Goal: Answer question/provide support

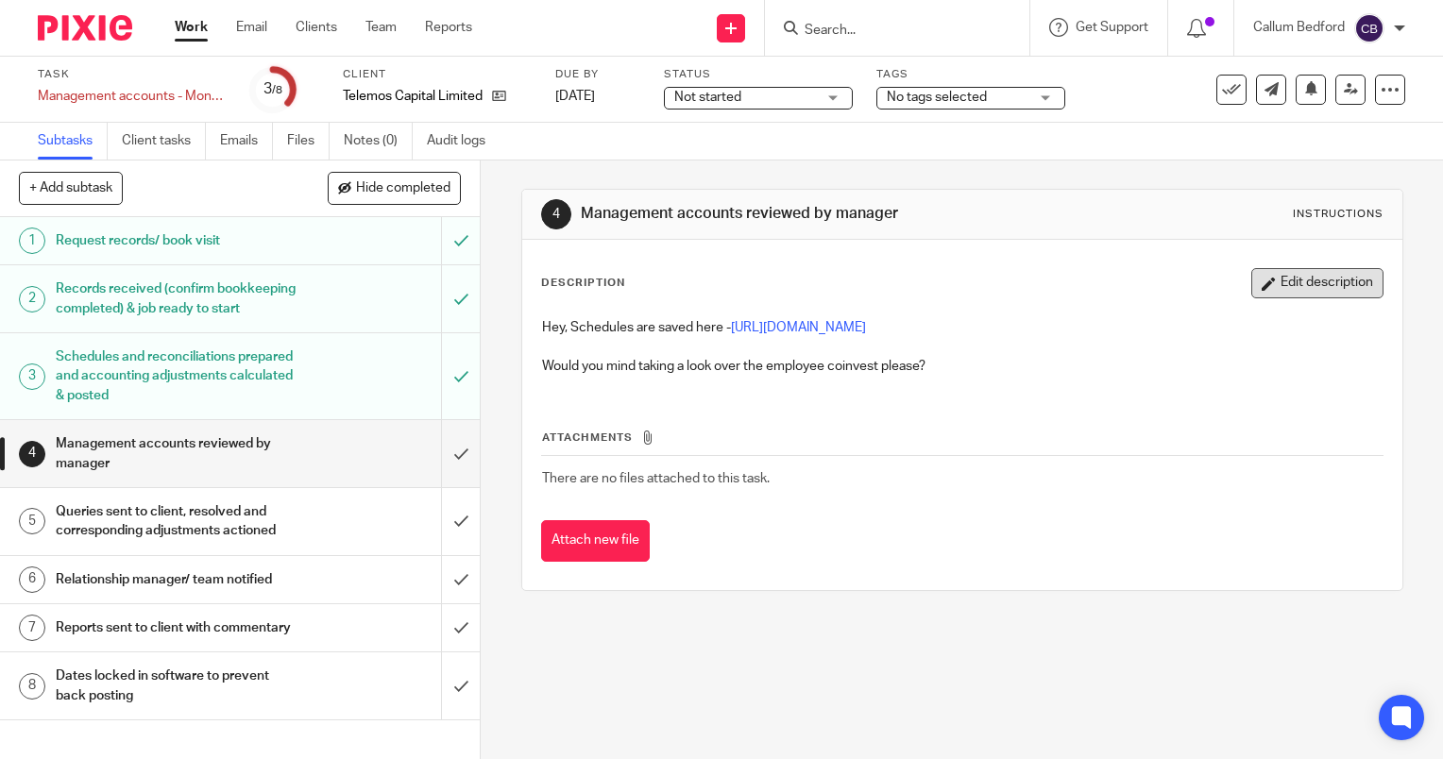
click at [1251, 296] on button "Edit description" at bounding box center [1317, 283] width 132 height 30
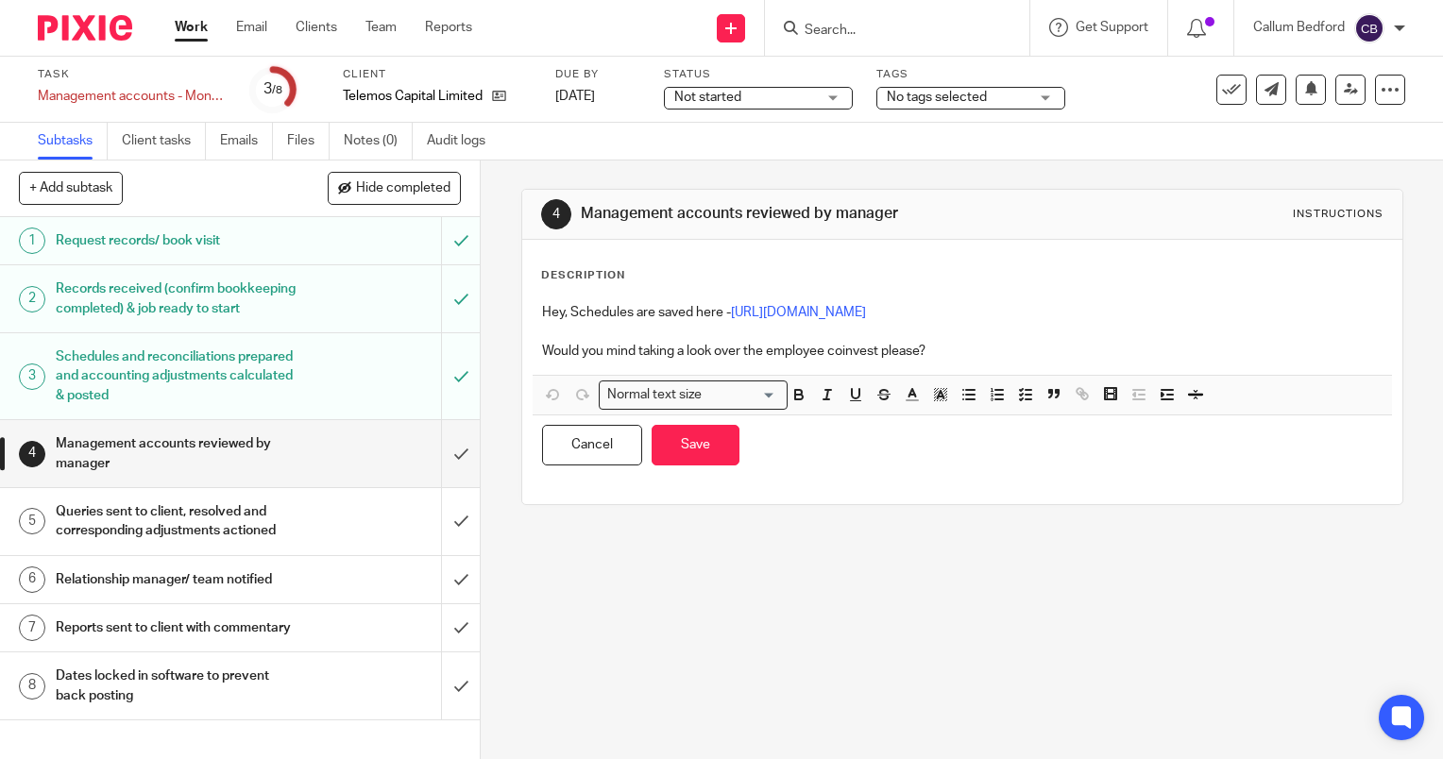
click at [1097, 323] on p at bounding box center [962, 331] width 841 height 19
click at [1069, 348] on p "Would you mind taking a look over the employee coinvest please?" at bounding box center [962, 351] width 841 height 19
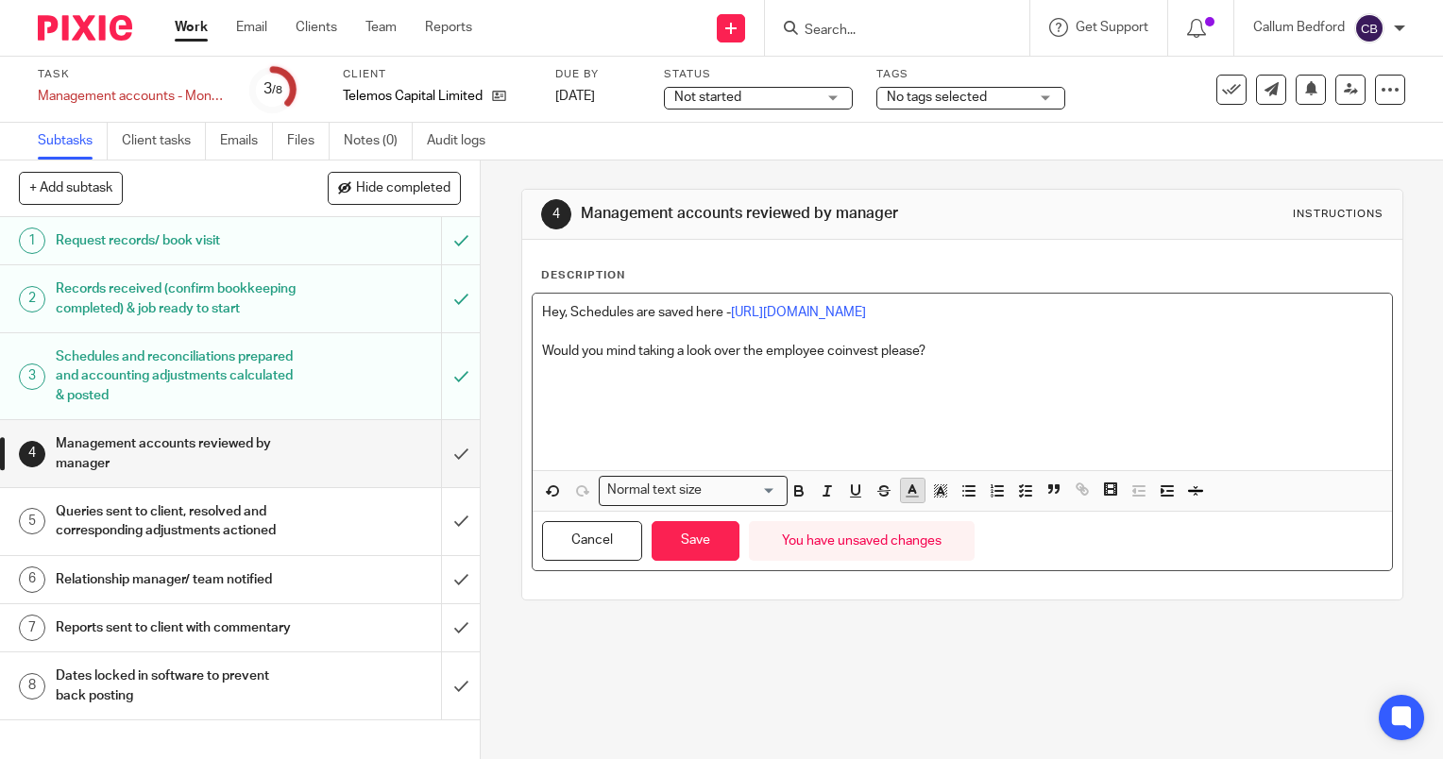
click at [910, 491] on line "button" at bounding box center [912, 491] width 5 height 0
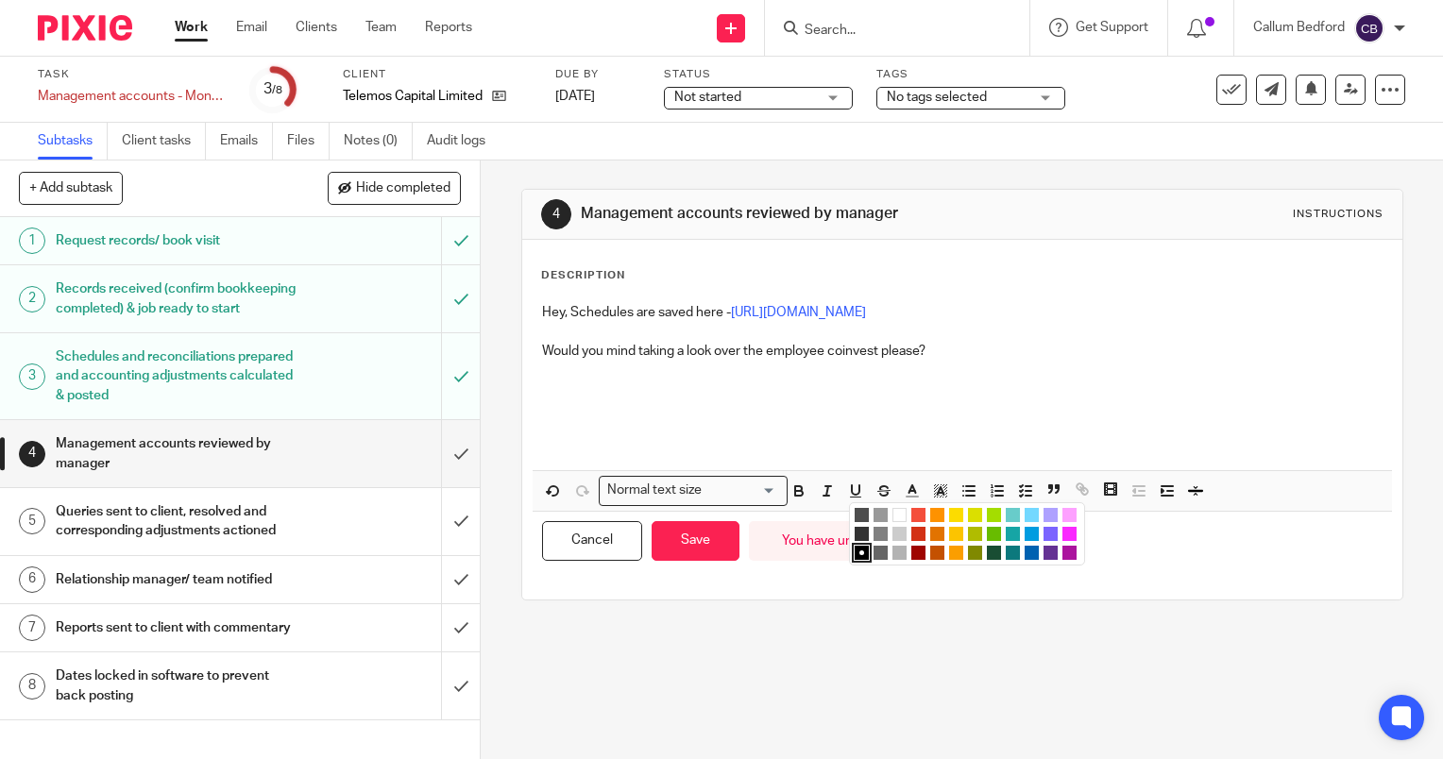
click at [911, 512] on li "color:#F44E3B" at bounding box center [918, 515] width 14 height 14
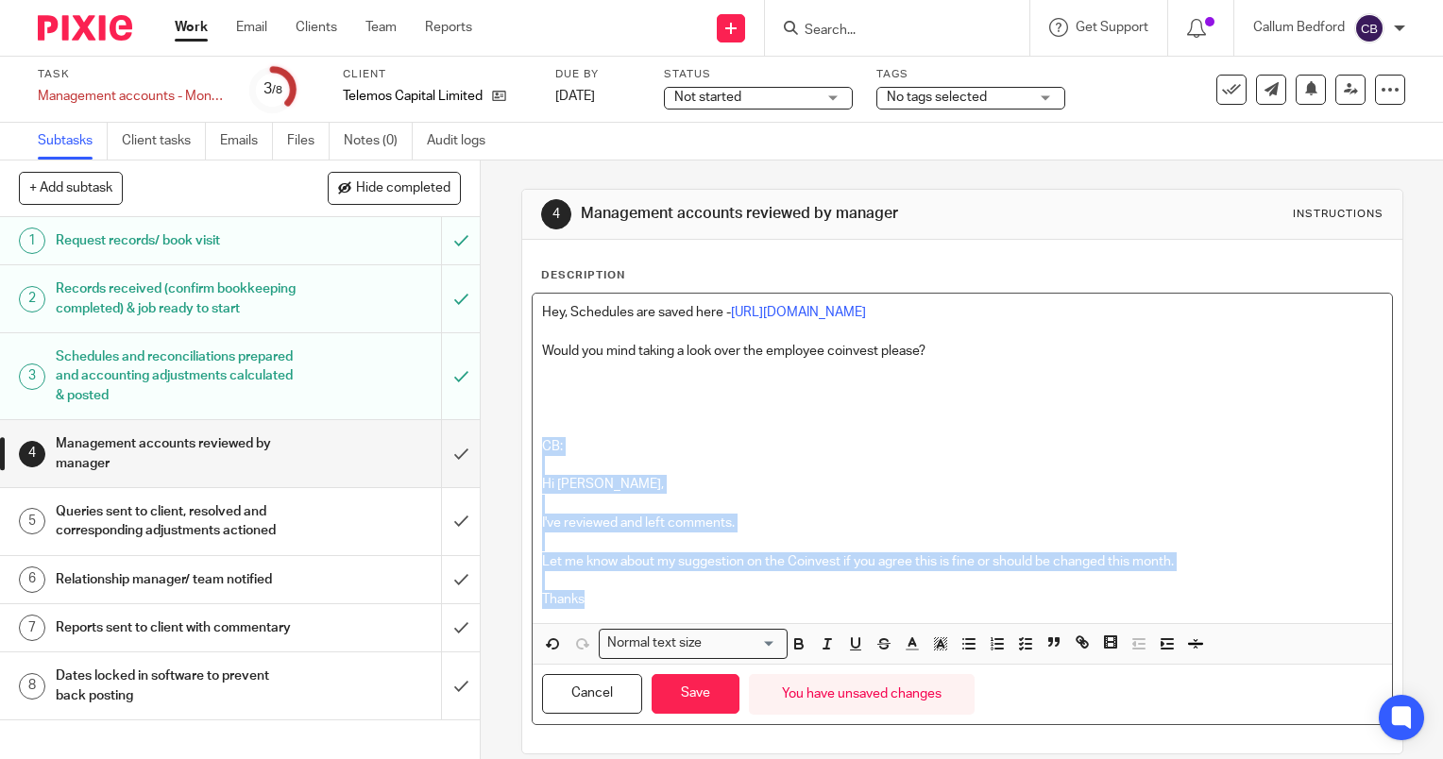
drag, startPoint x: 695, startPoint y: 604, endPoint x: 530, endPoint y: 446, distance: 229.1
click at [533, 446] on div "Hey, Schedules are saved here - [URL][DOMAIN_NAME] Would you mind taking a look…" at bounding box center [962, 459] width 859 height 330
click at [904, 638] on icon "button" at bounding box center [912, 644] width 17 height 17
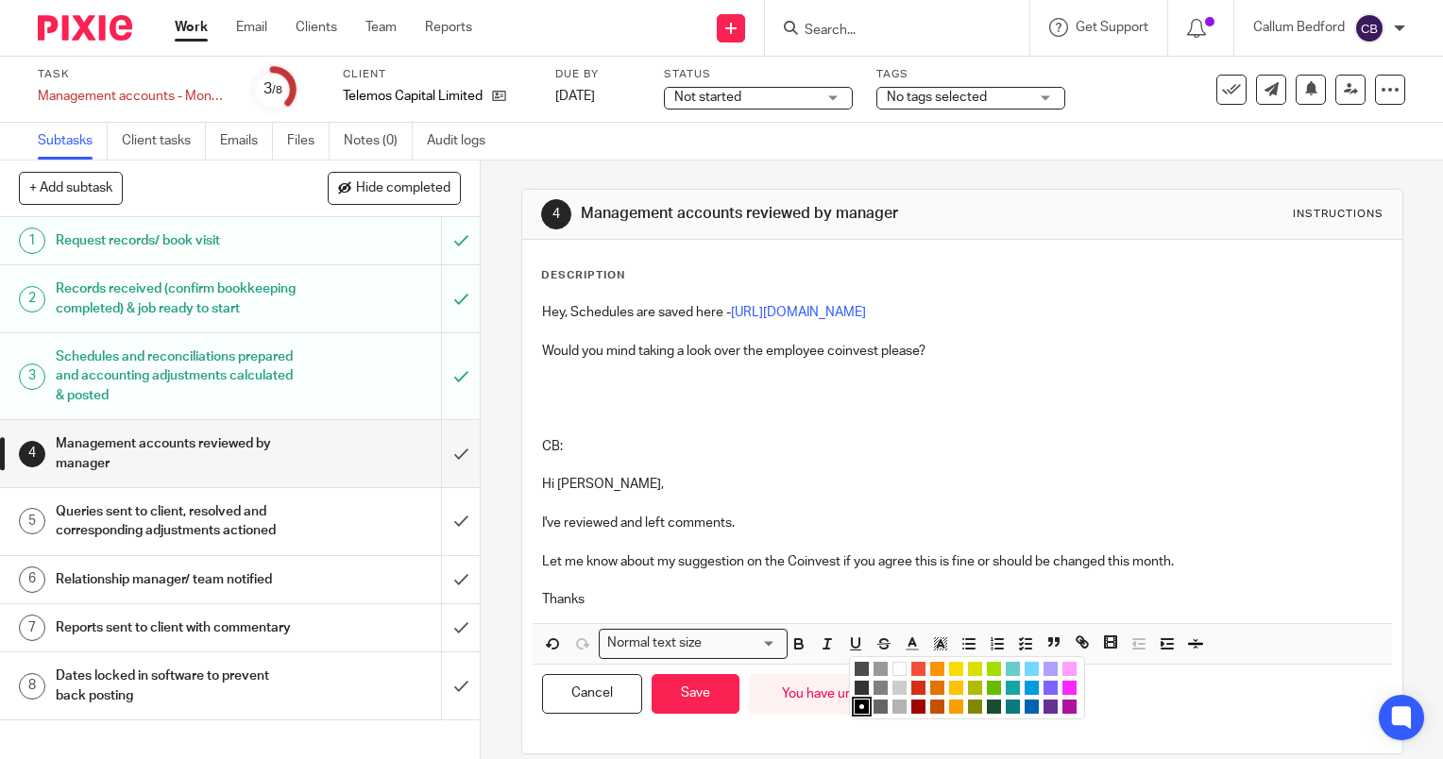
click at [915, 662] on li "color:#F44E3B" at bounding box center [918, 669] width 14 height 14
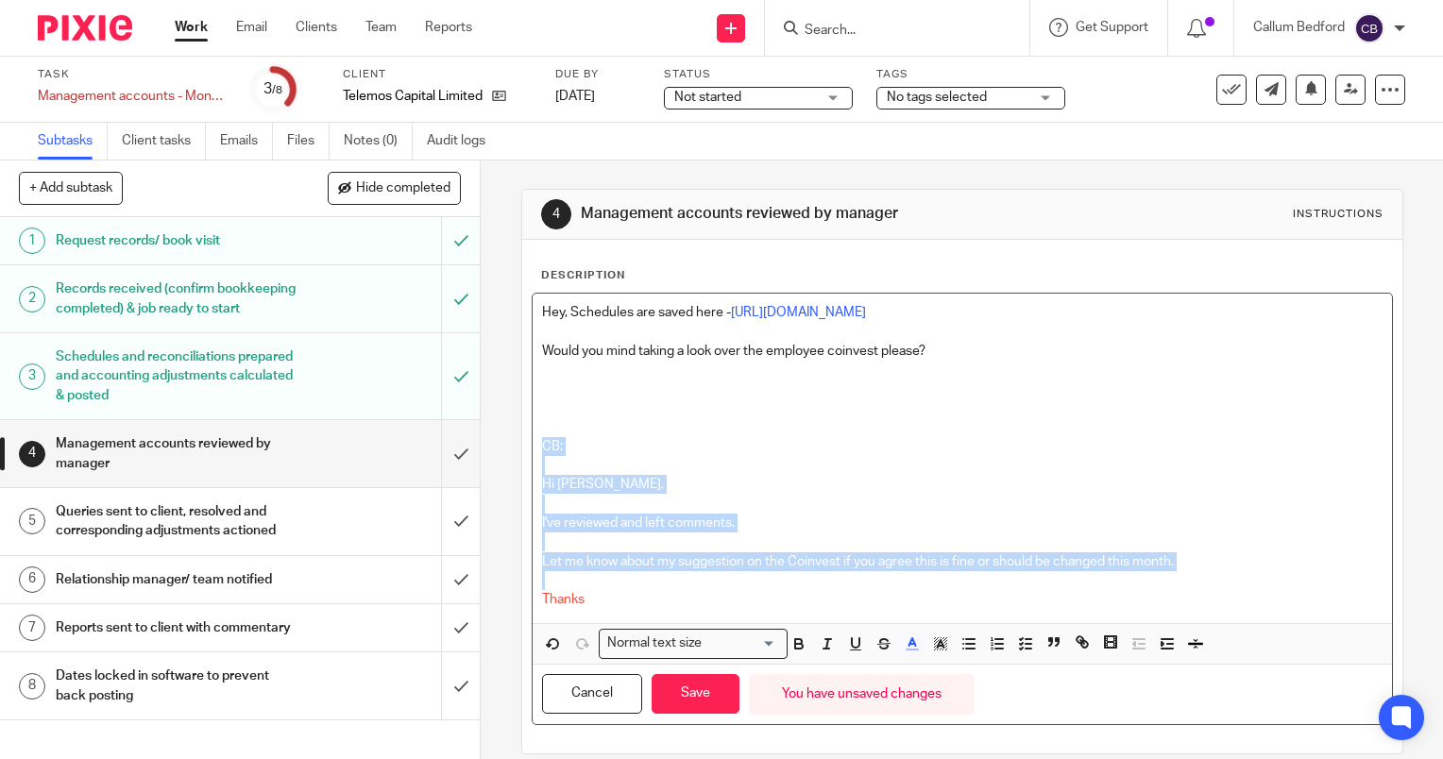
click at [913, 592] on p "Thanks" at bounding box center [962, 599] width 841 height 19
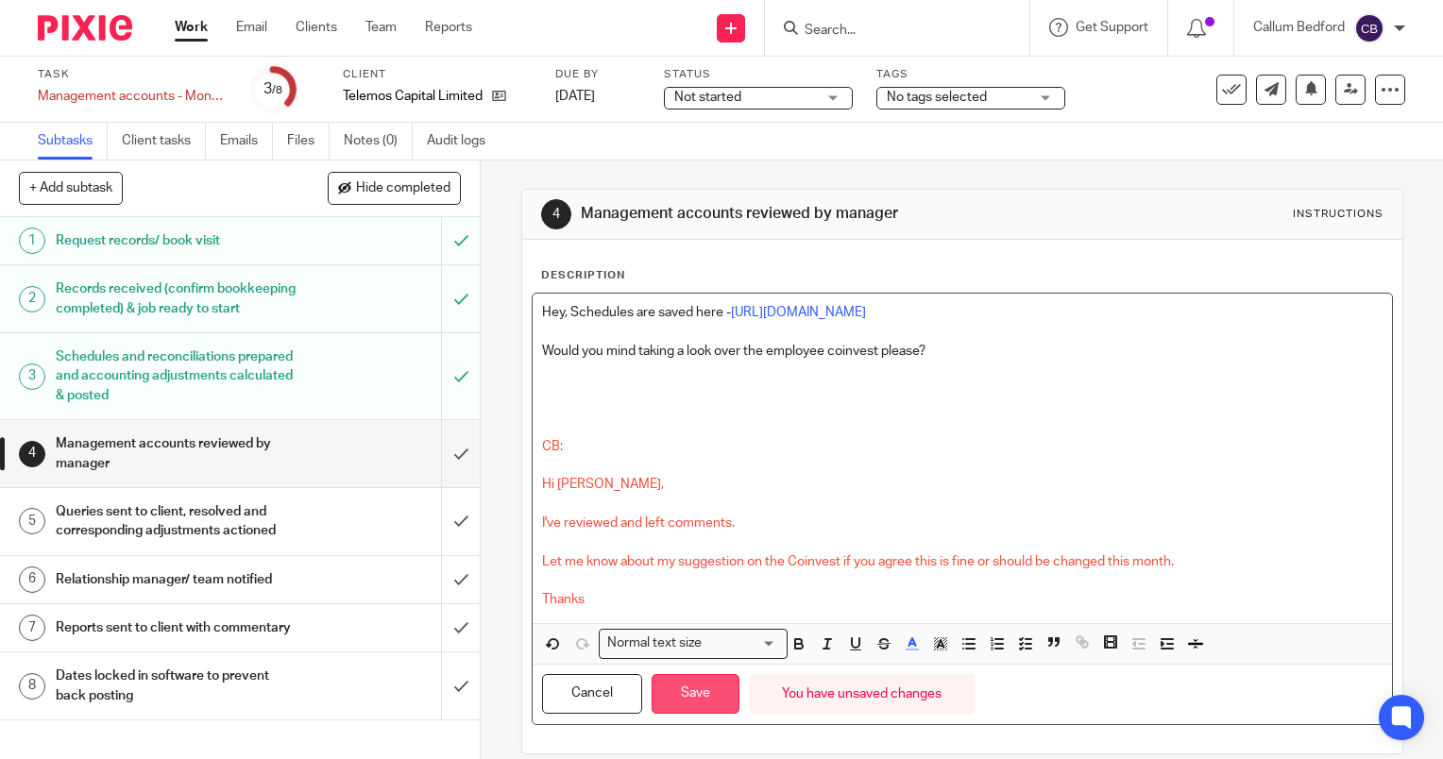
click at [704, 671] on div "Cancel Save You have unsaved changes" at bounding box center [962, 694] width 859 height 59
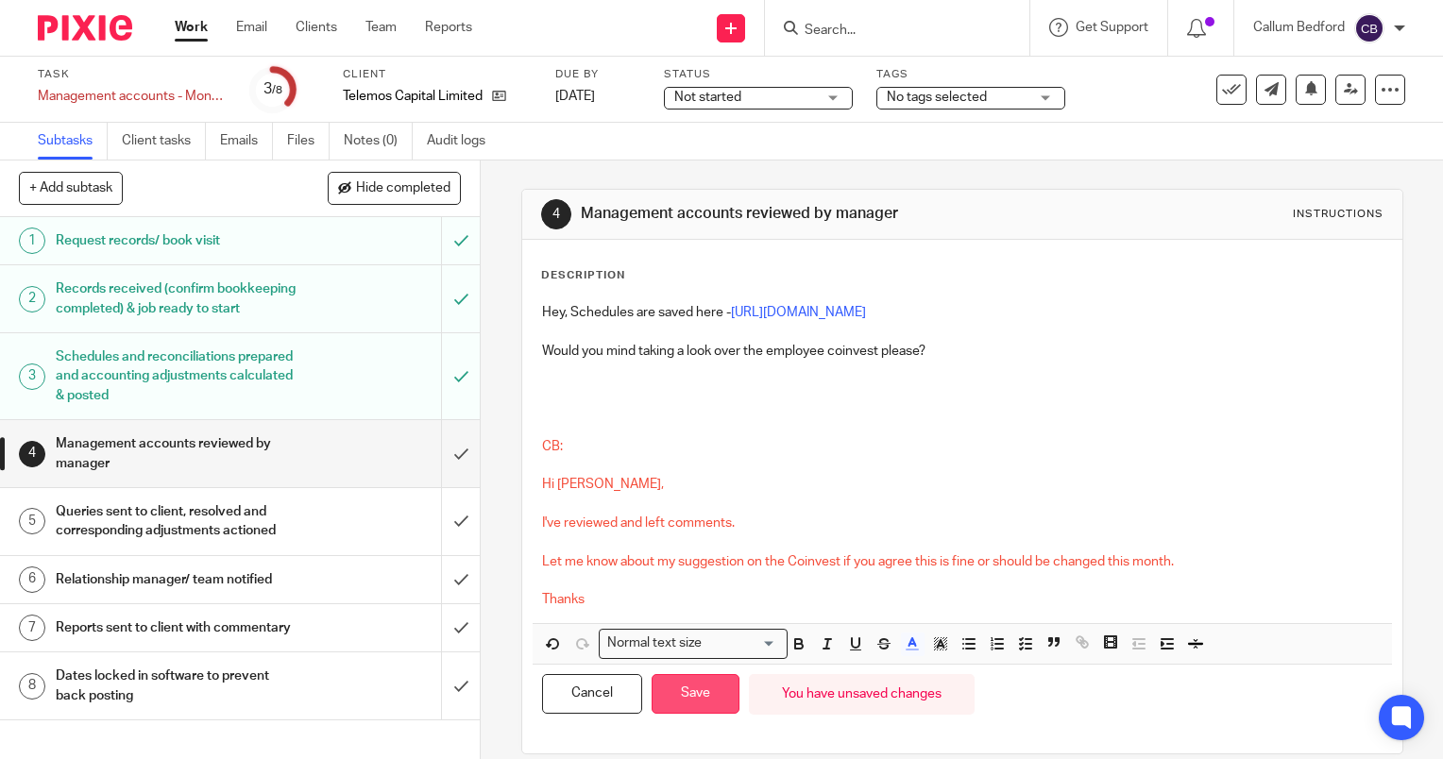
click at [683, 688] on button "Save" at bounding box center [696, 694] width 88 height 41
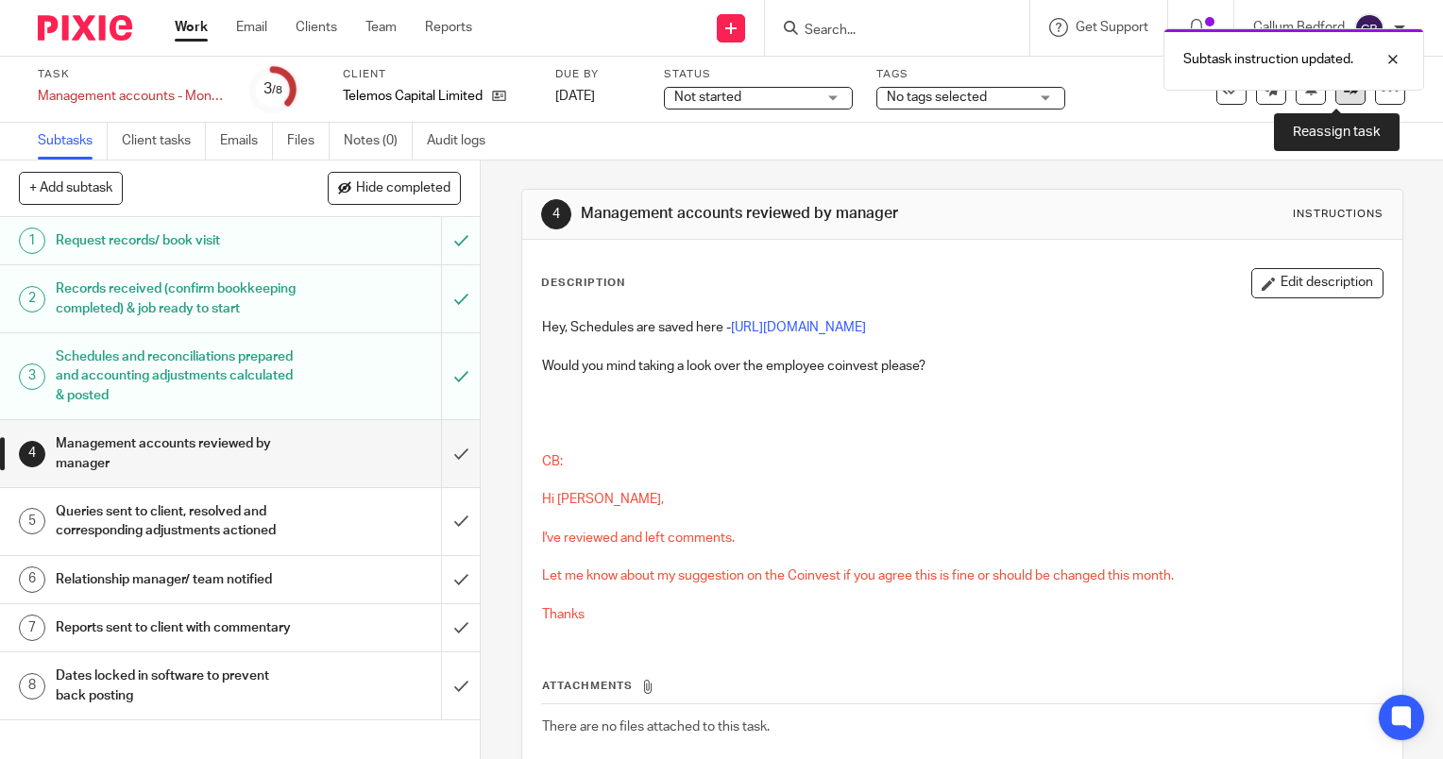
click at [1344, 94] on icon at bounding box center [1351, 89] width 14 height 14
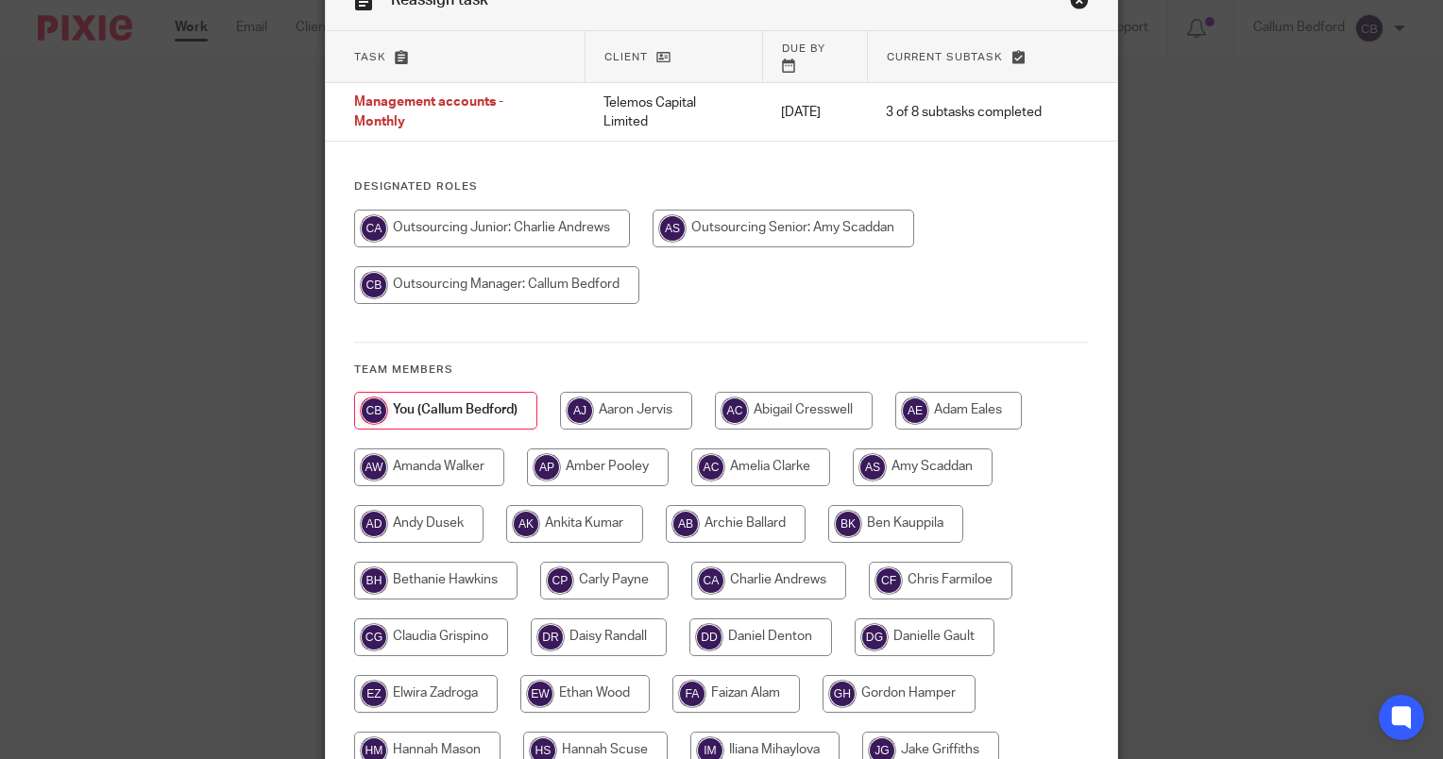
scroll to position [841, 0]
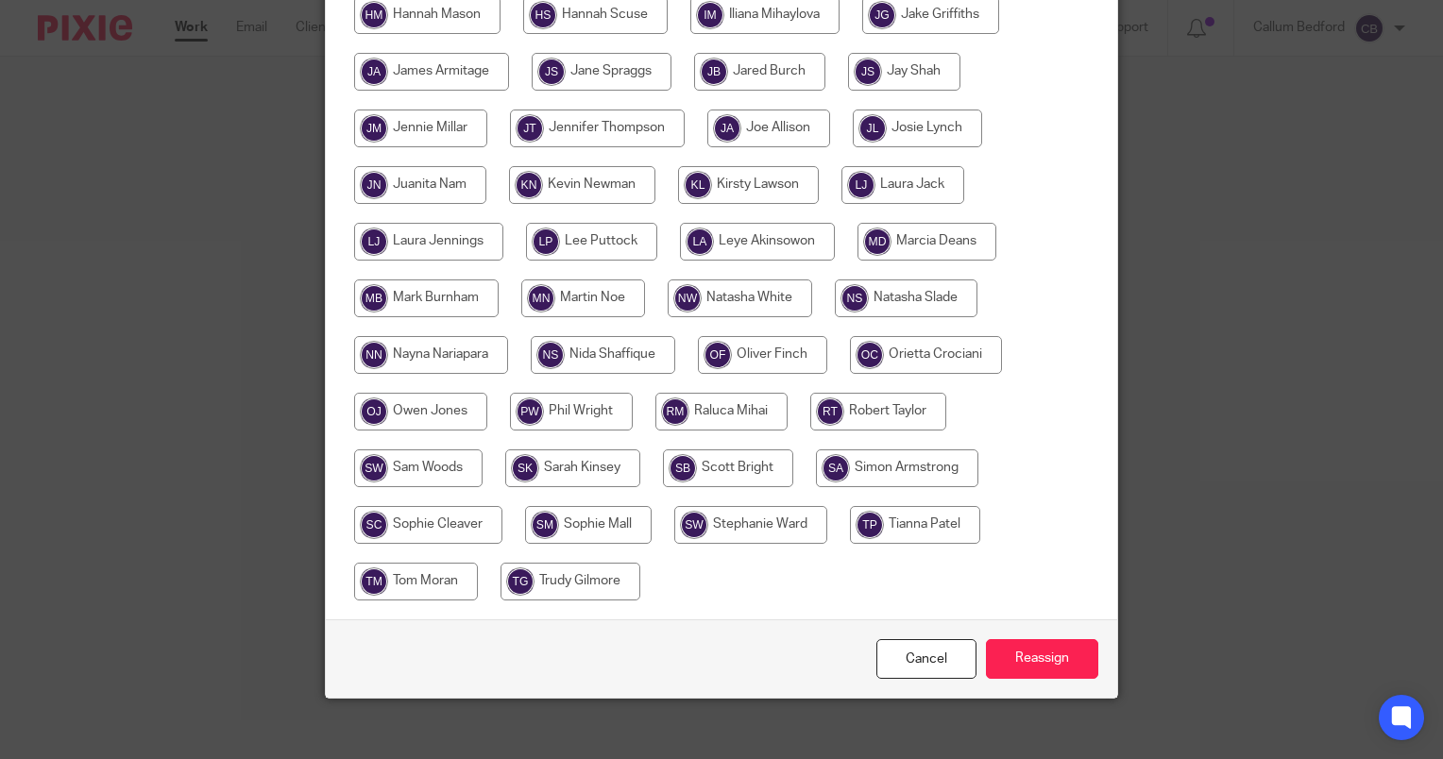
click at [457, 121] on input "radio" at bounding box center [420, 129] width 133 height 38
radio input "true"
click at [1031, 639] on input "Reassign" at bounding box center [1042, 659] width 112 height 41
